Goal: Register for event/course

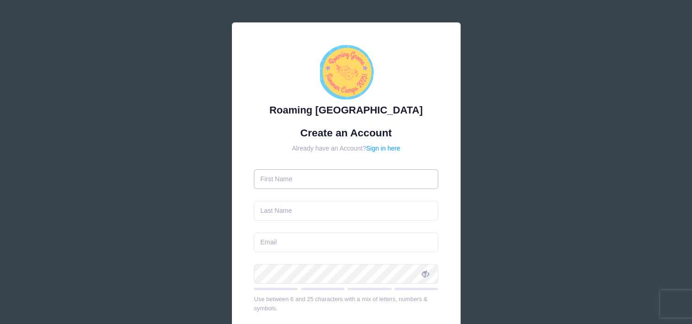
click at [282, 184] on input "text" at bounding box center [346, 179] width 184 height 20
type input "[PERSON_NAME]"
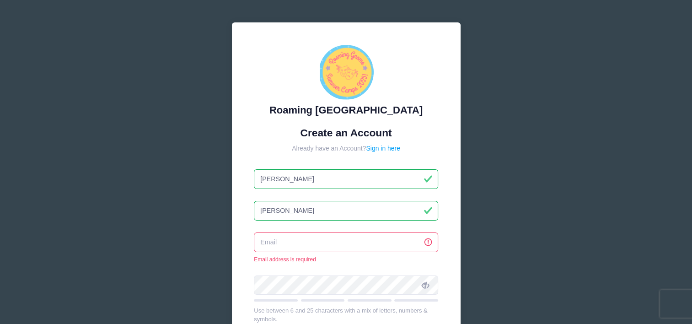
click at [299, 242] on input "email" at bounding box center [346, 242] width 184 height 20
type input "[EMAIL_ADDRESS][DOMAIN_NAME]"
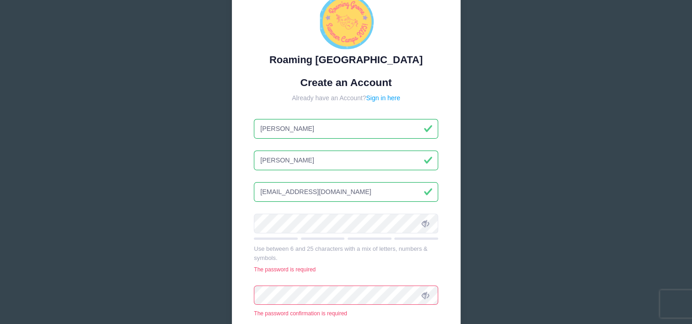
scroll to position [137, 0]
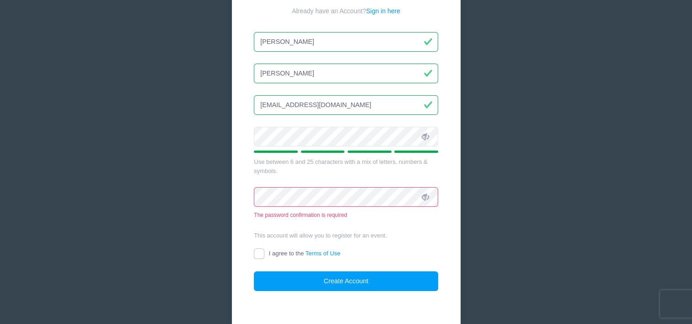
click at [424, 137] on icon at bounding box center [425, 136] width 7 height 7
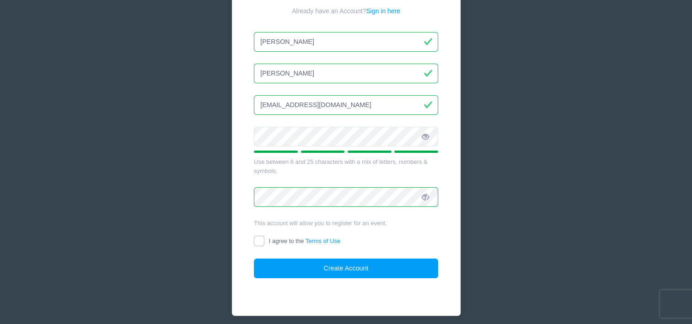
click at [259, 241] on input "I agree to the Terms of Use" at bounding box center [259, 240] width 11 height 11
checkbox input "true"
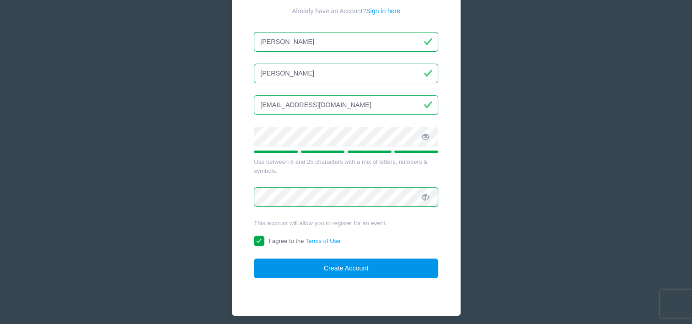
click at [343, 267] on button "Create Account" at bounding box center [346, 268] width 184 height 20
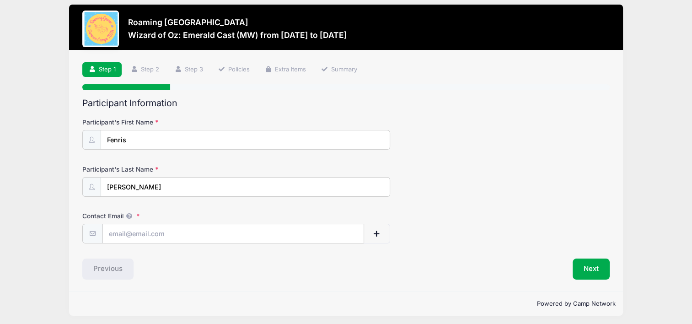
scroll to position [10, 0]
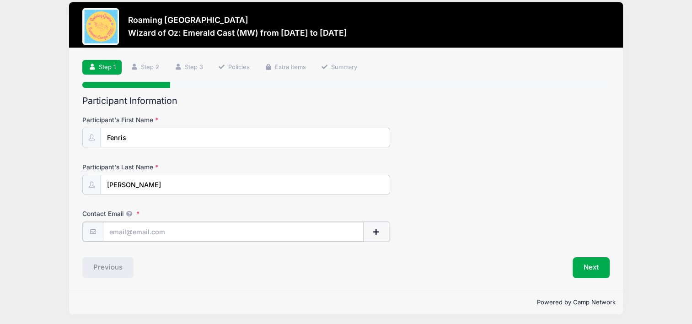
click at [135, 230] on input "Contact Email" at bounding box center [233, 232] width 261 height 20
type input "[EMAIL_ADDRESS][DOMAIN_NAME]"
click at [596, 265] on button "Next" at bounding box center [590, 266] width 37 height 21
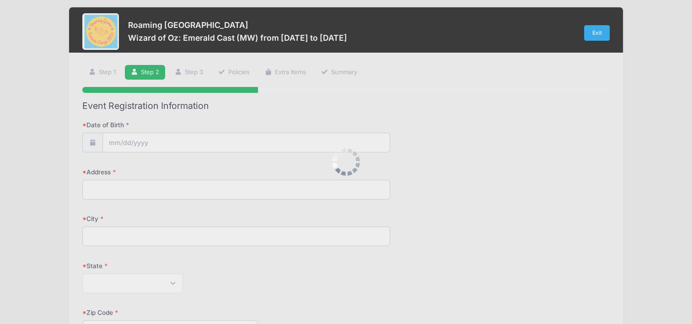
scroll to position [0, 0]
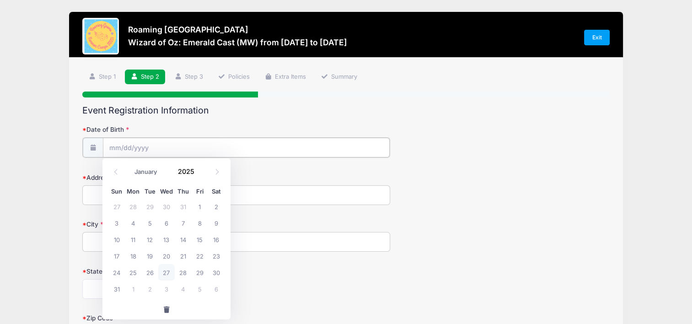
click at [137, 142] on input "Date of Birth" at bounding box center [246, 148] width 287 height 20
click at [216, 172] on icon at bounding box center [217, 172] width 6 height 6
select select "9"
click at [214, 203] on span "4" at bounding box center [216, 206] width 16 height 16
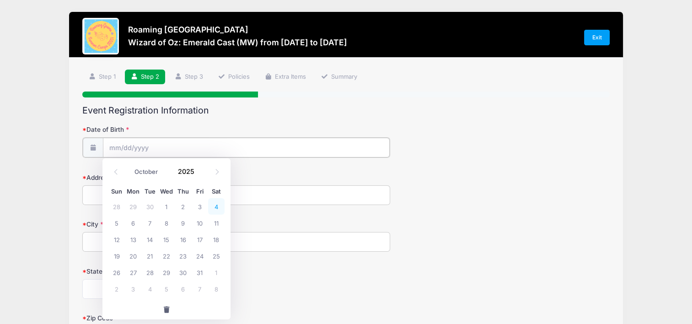
type input "[DATE]"
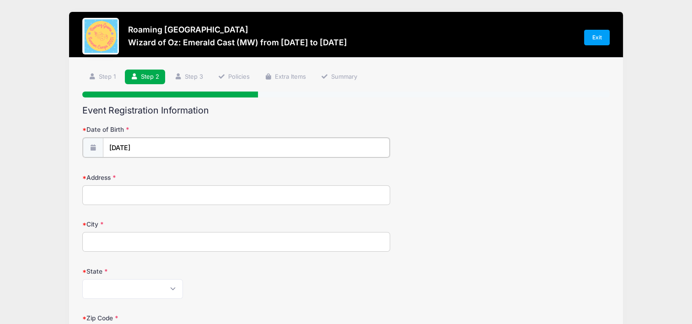
click at [144, 146] on input "[DATE]" at bounding box center [246, 148] width 287 height 20
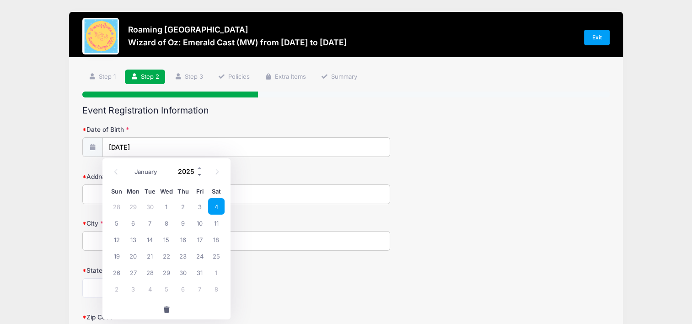
click at [199, 174] on span at bounding box center [200, 174] width 6 height 7
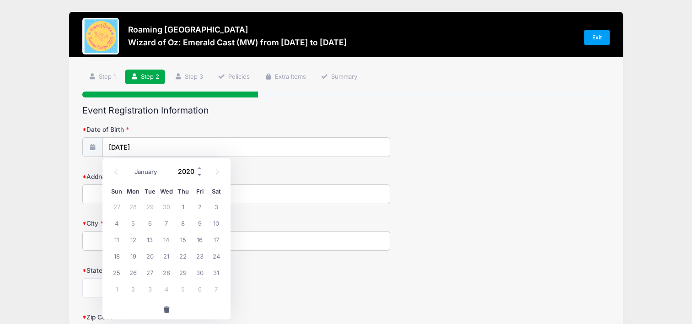
click at [199, 174] on span at bounding box center [200, 174] width 6 height 7
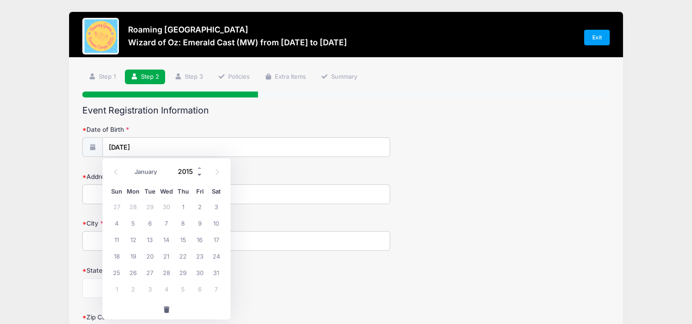
click at [199, 174] on span at bounding box center [200, 174] width 6 height 7
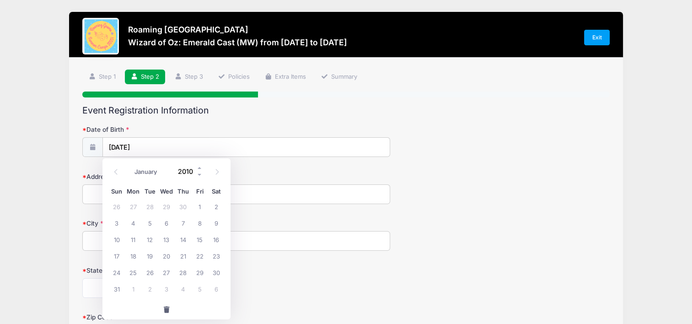
click at [185, 171] on input "2010" at bounding box center [188, 172] width 30 height 14
click at [253, 169] on form "Date of Birth [DATE] Address City State [US_STATE] [US_STATE] [US_STATE] [US_ST…" at bounding box center [345, 320] width 527 height 391
click at [144, 144] on input "[DATE]" at bounding box center [246, 148] width 287 height 20
click at [145, 145] on input "[DATE]" at bounding box center [246, 148] width 287 height 20
click at [132, 148] on input "[DATE]" at bounding box center [246, 148] width 287 height 20
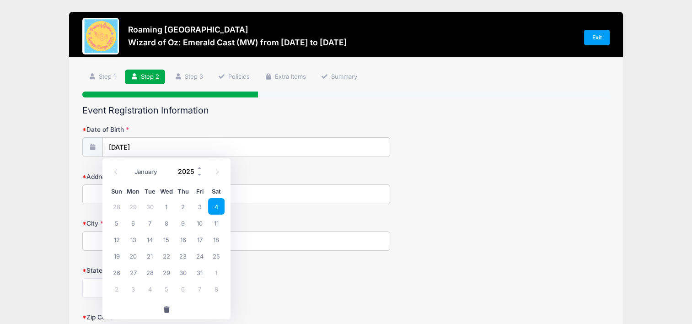
click at [183, 166] on input "2025" at bounding box center [188, 172] width 30 height 14
click at [198, 176] on span at bounding box center [200, 174] width 6 height 7
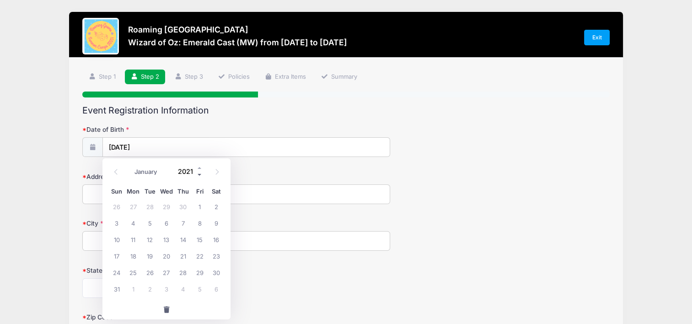
click at [198, 176] on span at bounding box center [200, 174] width 6 height 7
click at [197, 177] on span at bounding box center [200, 174] width 6 height 7
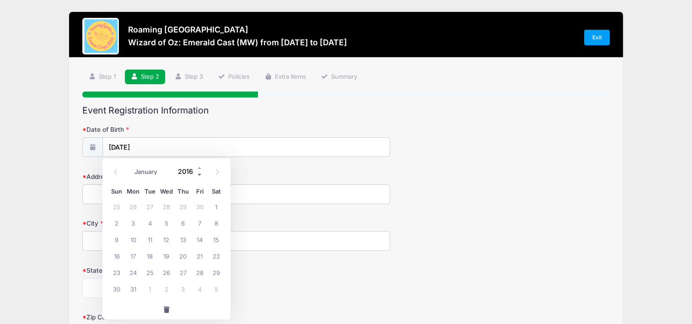
click at [197, 176] on span at bounding box center [200, 174] width 6 height 7
click at [198, 174] on span at bounding box center [200, 174] width 6 height 7
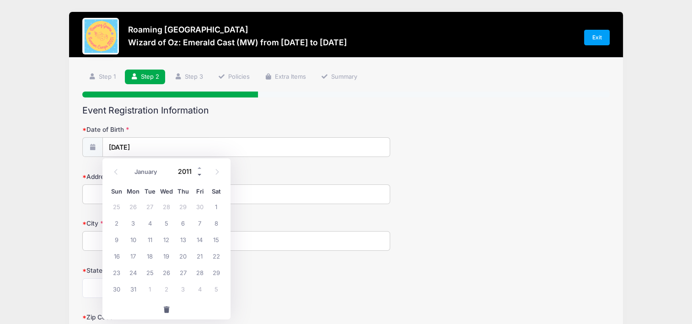
click at [198, 174] on span at bounding box center [200, 174] width 6 height 7
type input "2010"
click at [184, 170] on input "2010" at bounding box center [188, 172] width 30 height 14
click at [132, 223] on span "4" at bounding box center [133, 222] width 16 height 16
type input "[DATE]"
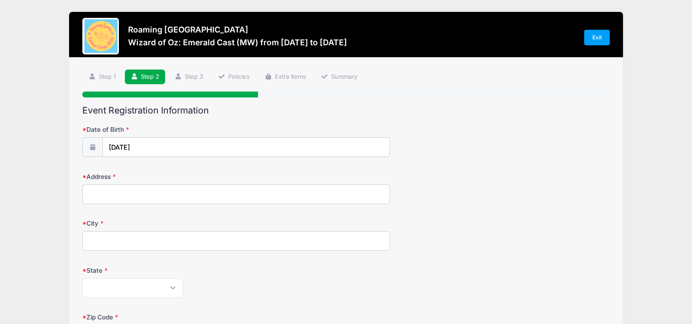
click at [97, 196] on input "Address" at bounding box center [235, 194] width 307 height 20
type input "[STREET_ADDRESS][PERSON_NAME]"
type input "[GEOGRAPHIC_DATA]"
select select "CO"
type input "80205"
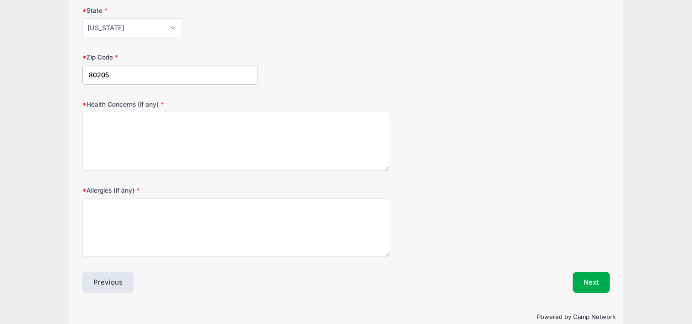
scroll to position [274, 0]
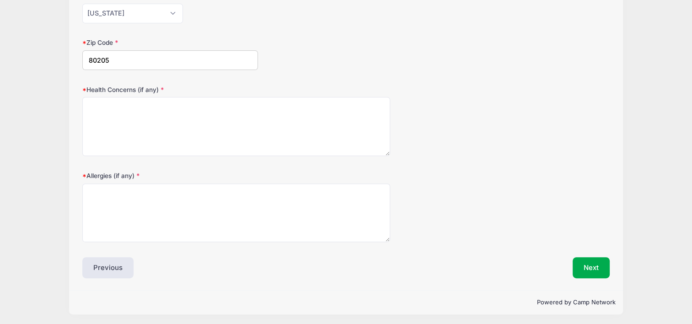
type input "[STREET_ADDRESS][PERSON_NAME]"
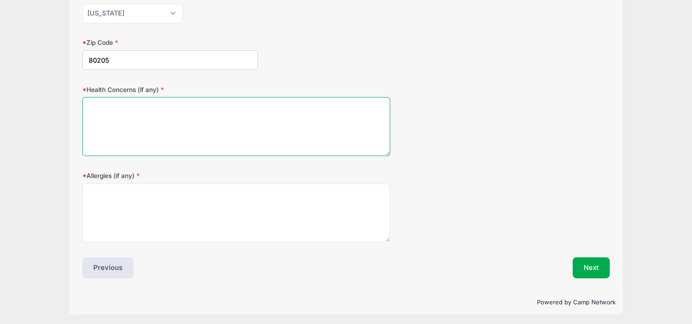
click at [150, 120] on textarea "Health Concerns (if any)" at bounding box center [235, 126] width 307 height 59
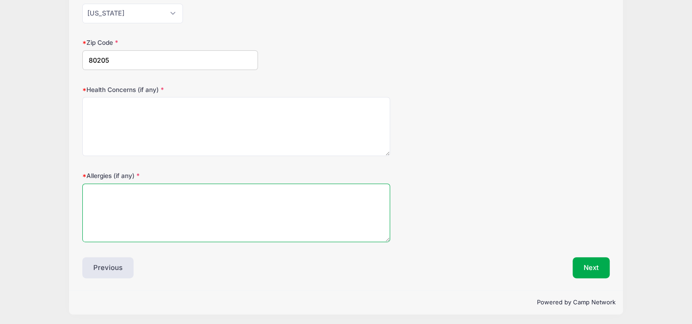
click at [134, 201] on textarea "Allergies (if any)" at bounding box center [235, 212] width 307 height 59
click at [133, 207] on textarea "Allergies (if any)" at bounding box center [235, 212] width 307 height 59
type textarea "seasonal"
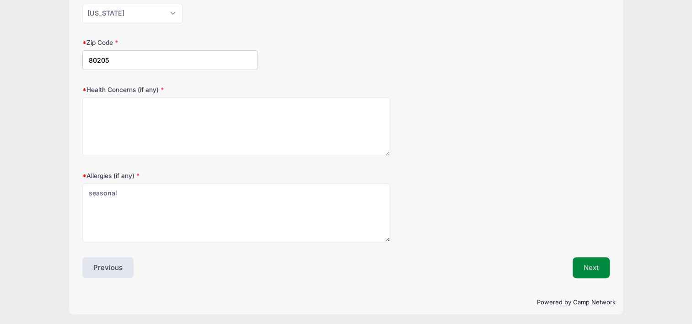
click at [595, 261] on button "Next" at bounding box center [590, 267] width 37 height 21
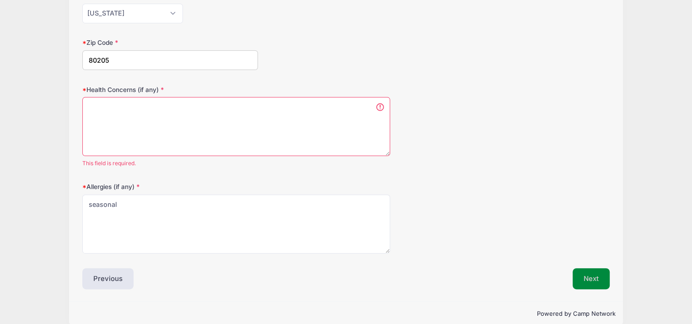
scroll to position [286, 0]
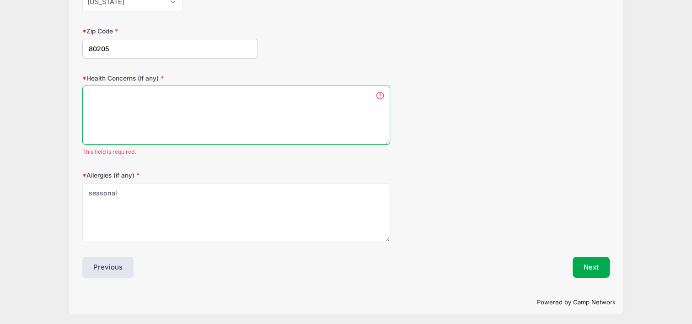
click at [134, 112] on textarea "Health Concerns (if any)" at bounding box center [235, 115] width 307 height 59
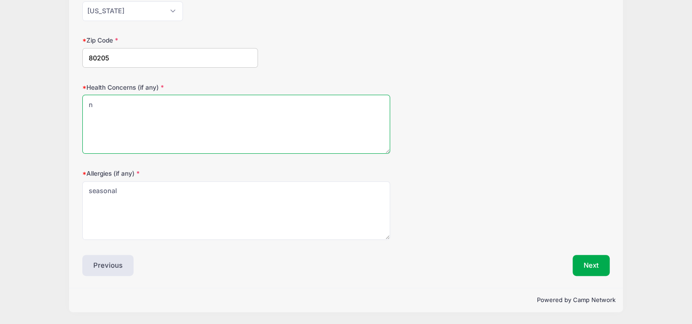
scroll to position [275, 0]
type textarea "none"
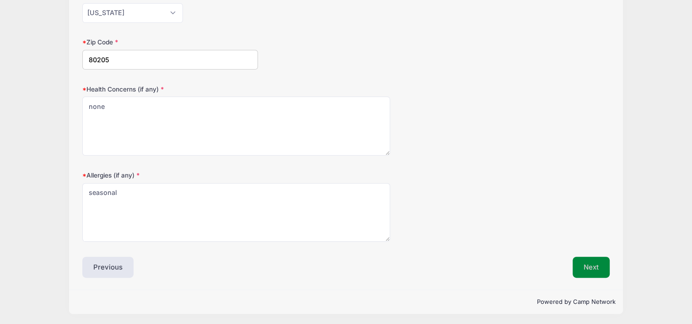
click at [585, 263] on button "Next" at bounding box center [590, 267] width 37 height 21
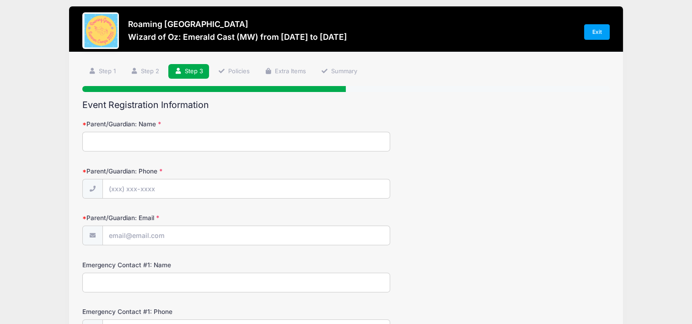
scroll to position [0, 0]
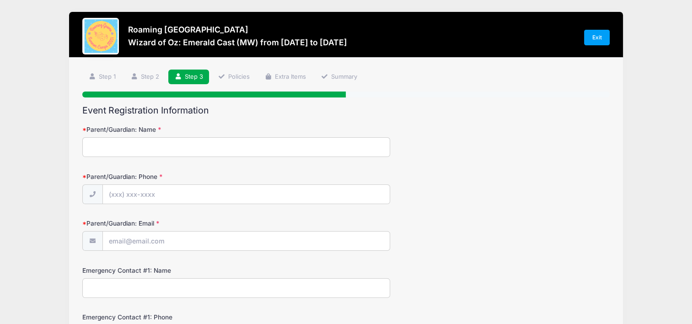
click at [133, 153] on input "Parent/Guardian: Name" at bounding box center [235, 147] width 307 height 20
type input "[PERSON_NAME]"
type input "[EMAIL_ADDRESS][DOMAIN_NAME]"
click at [137, 196] on input "Parent/Guardian: Phone" at bounding box center [246, 195] width 287 height 20
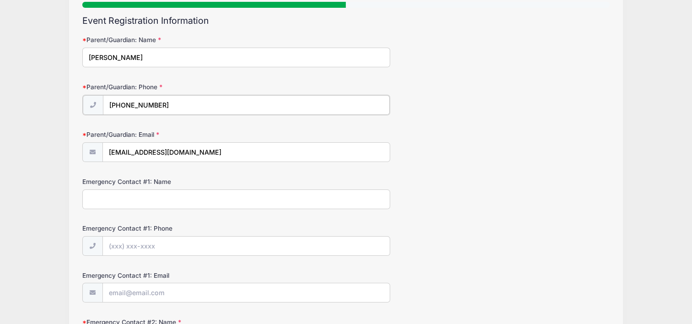
scroll to position [91, 0]
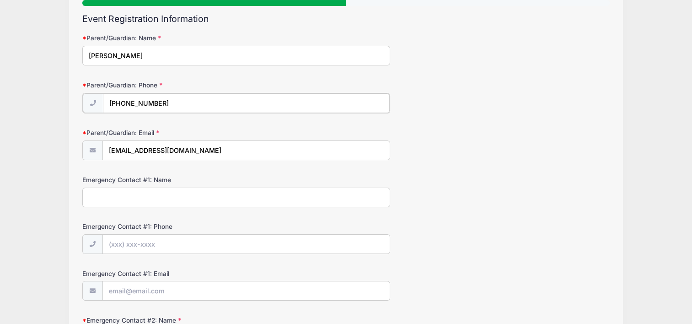
type input "[PHONE_NUMBER]"
click at [122, 196] on input "Emergency Contact #1: Name" at bounding box center [235, 197] width 307 height 20
click at [129, 198] on input "Emergency Contact #1: Name" at bounding box center [235, 197] width 307 height 20
type input "[PERSON_NAME]"
type input "[PHONE_NUMBER]"
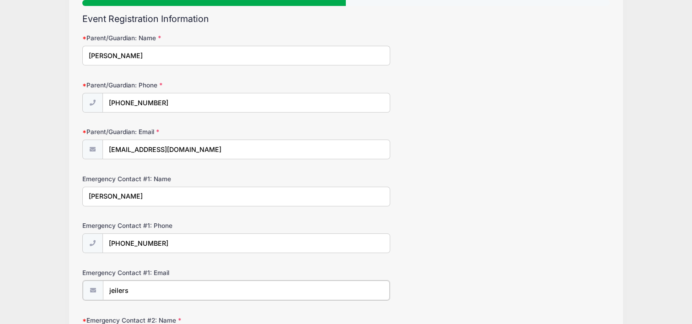
type input "[EMAIL_ADDRESS][DOMAIN_NAME]"
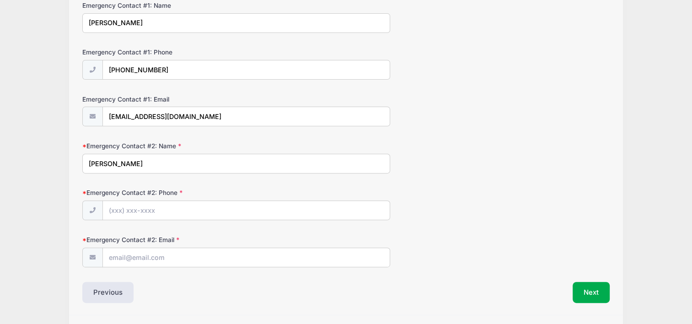
type input "[PERSON_NAME]"
type input "[PHONE_NUMBER]"
type input "[EMAIL_ADDRESS][DOMAIN_NAME]"
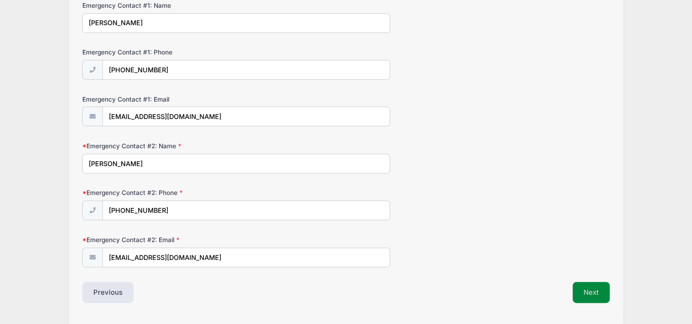
click at [593, 289] on button "Next" at bounding box center [590, 292] width 37 height 21
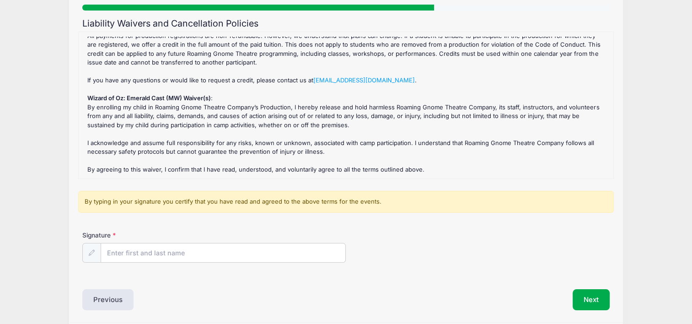
scroll to position [91, 0]
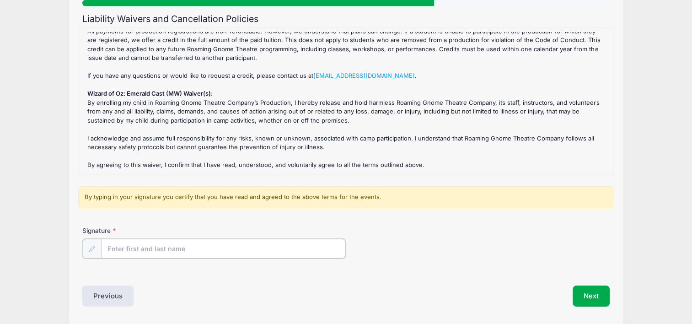
click at [131, 253] on input "Signature" at bounding box center [223, 249] width 244 height 20
type input "[PERSON_NAME]"
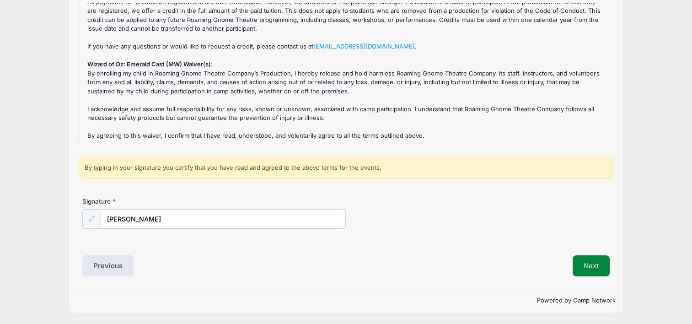
scroll to position [120, 0]
click at [597, 267] on button "Next" at bounding box center [590, 266] width 37 height 21
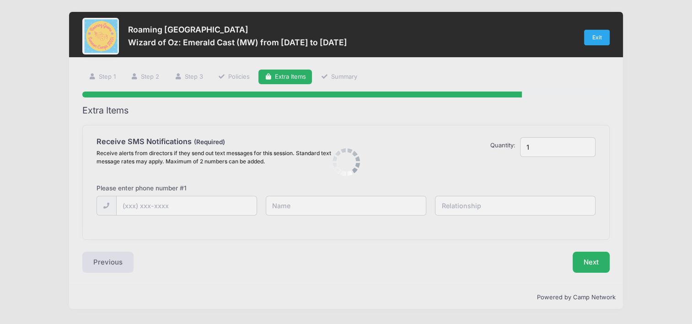
scroll to position [0, 0]
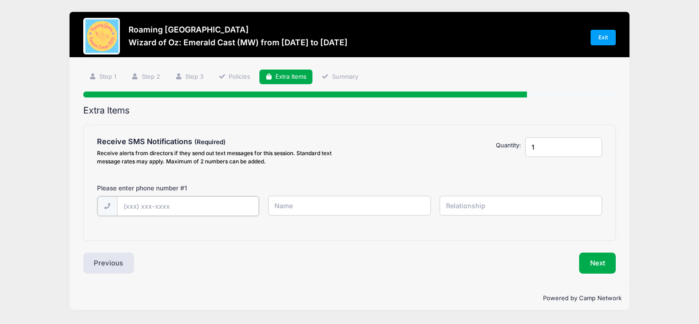
click at [0, 0] on input "text" at bounding box center [0, 0] width 0 height 0
type input "[PHONE_NUMBER]"
click at [0, 0] on input "text" at bounding box center [0, 0] width 0 height 0
type input "[PERSON_NAME]"
type input "m"
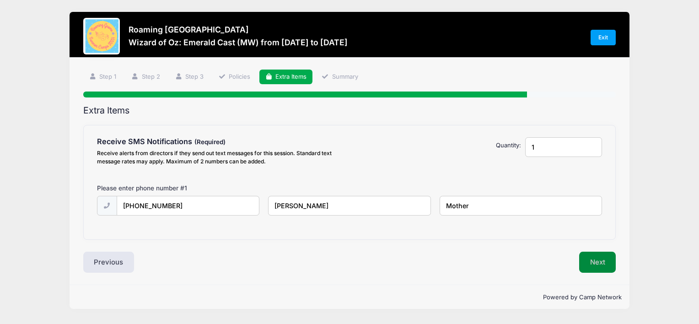
type input "Mother"
click at [599, 262] on button "Next" at bounding box center [597, 261] width 37 height 21
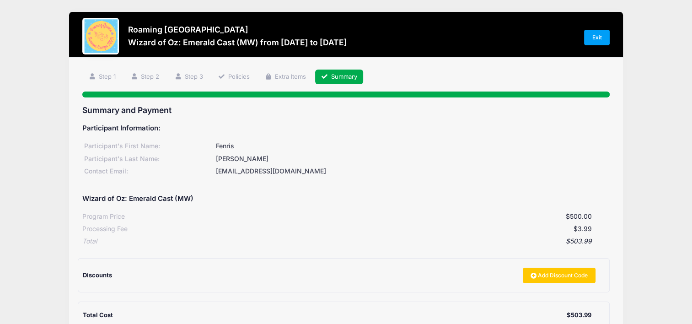
scroll to position [137, 0]
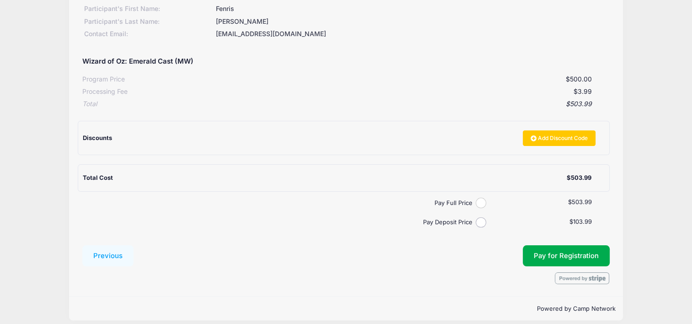
click at [481, 200] on input "Pay Full Price" at bounding box center [481, 203] width 11 height 11
radio input "true"
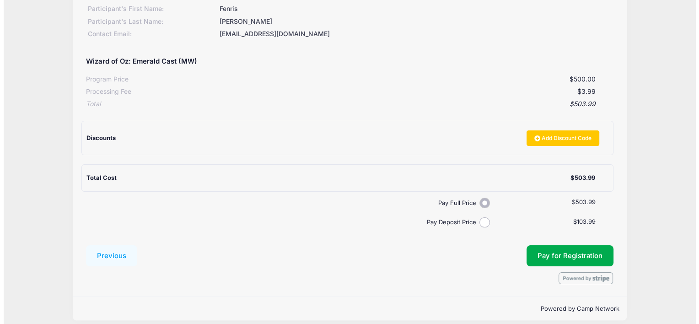
scroll to position [144, 0]
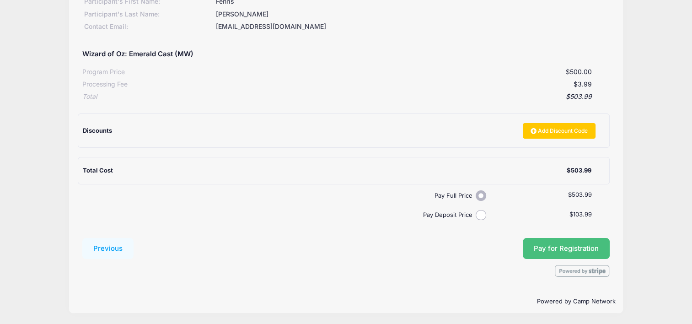
click at [582, 248] on span "Pay for Registration" at bounding box center [566, 248] width 65 height 8
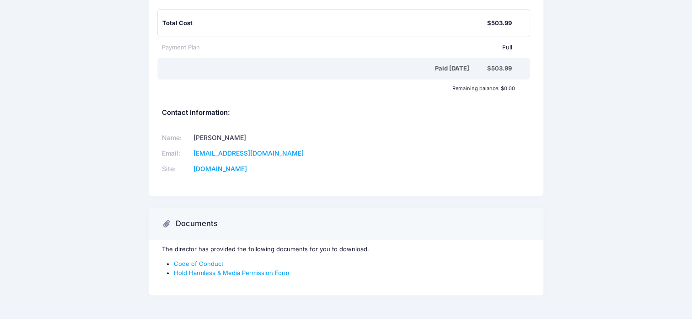
scroll to position [190, 0]
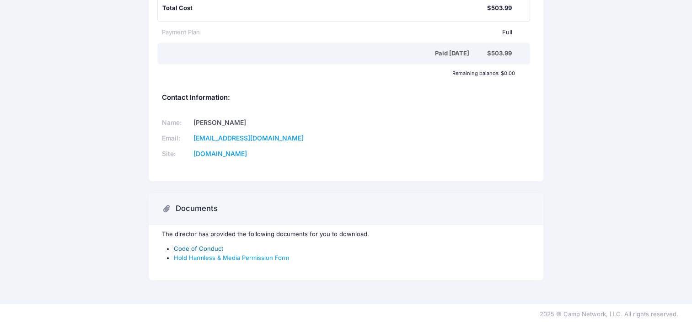
click at [199, 246] on link "Code of Conduct" at bounding box center [198, 248] width 49 height 7
click at [202, 256] on link "Hold Harmless & Media Permission Form" at bounding box center [231, 257] width 115 height 7
